Goal: Navigation & Orientation: Find specific page/section

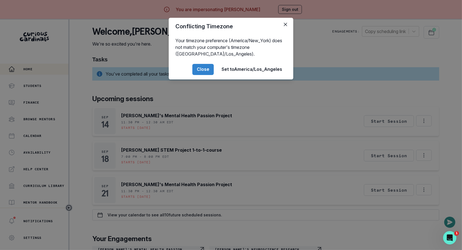
click at [135, 176] on div "Conflicting Timezone Your timezone preference (America/New_York) does not match…" at bounding box center [231, 125] width 462 height 250
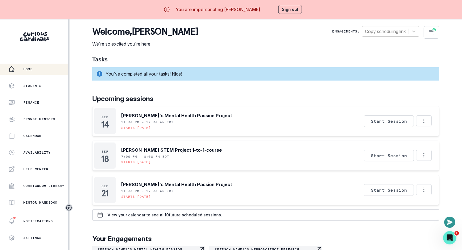
scroll to position [41, 0]
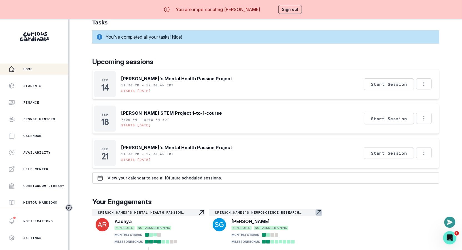
click at [247, 211] on p "[PERSON_NAME]'s Neuroscience Research Passion Project" at bounding box center [265, 213] width 100 height 4
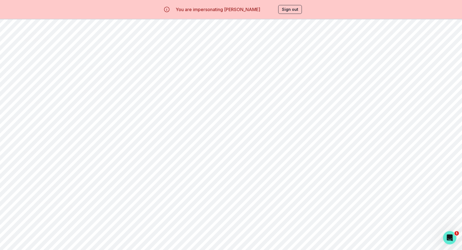
click at [234, 53] on button "Artifacts" at bounding box center [242, 53] width 48 height 11
click at [198, 49] on button "Milestones" at bounding box center [194, 53] width 48 height 11
click at [31, 68] on p "Home" at bounding box center [27, 69] width 9 height 4
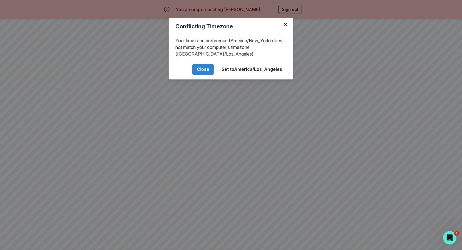
click at [284, 3] on div "Conflicting Timezone Your timezone preference (America/New_York) does not match…" at bounding box center [231, 125] width 462 height 250
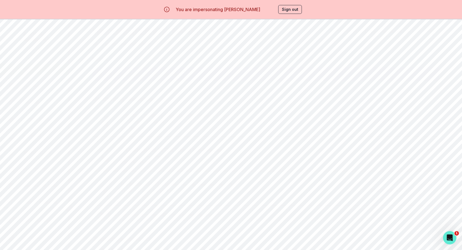
click at [291, 3] on div "You are impersonating [PERSON_NAME] Sign out" at bounding box center [231, 9] width 158 height 13
click at [291, 10] on button "Sign out" at bounding box center [290, 9] width 24 height 9
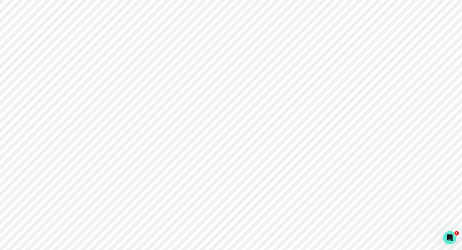
click at [300, 151] on form "[EMAIL_ADDRESS][DOMAIN_NAME] Email address Password Forgot your password? Sign …" at bounding box center [346, 138] width 113 height 64
click at [300, 156] on button "Sign in" at bounding box center [346, 162] width 113 height 16
